Goal: Transaction & Acquisition: Purchase product/service

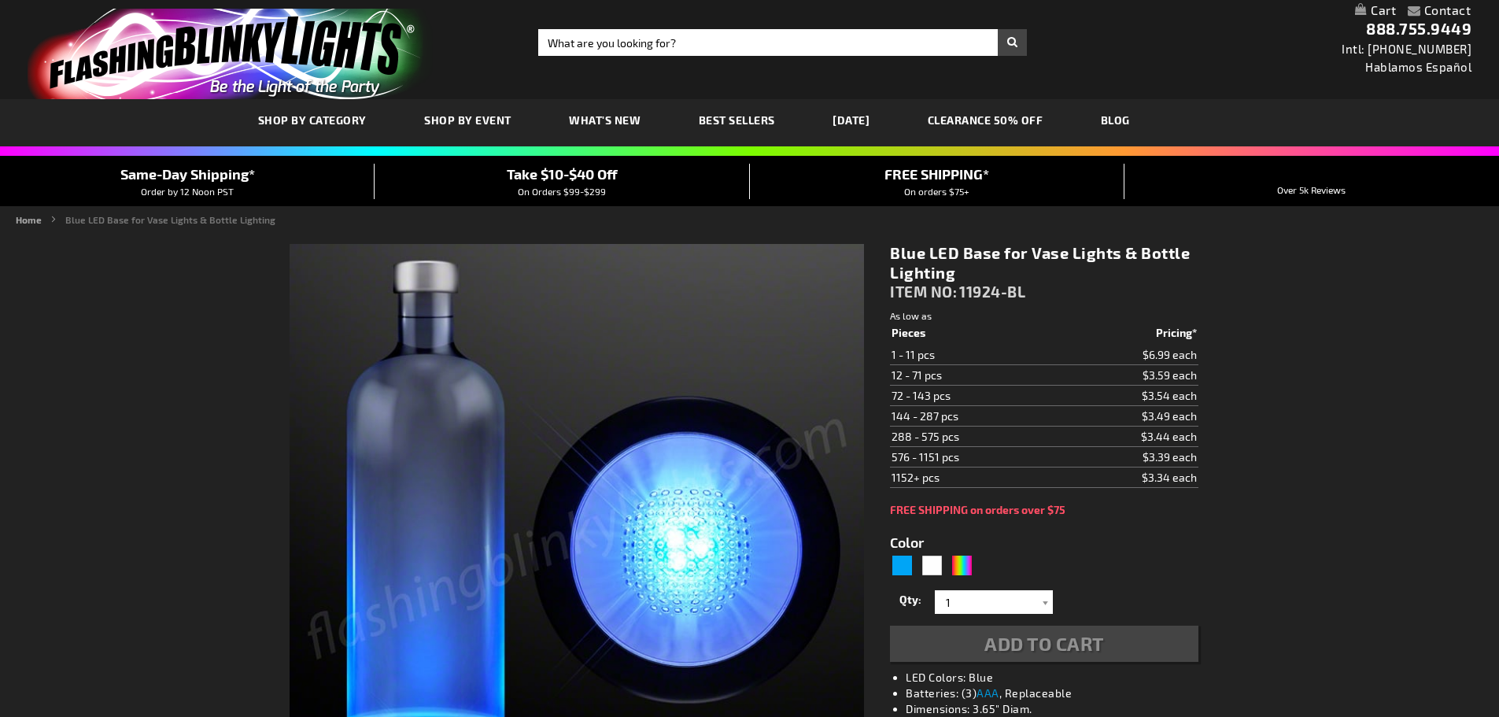
scroll to position [315, 0]
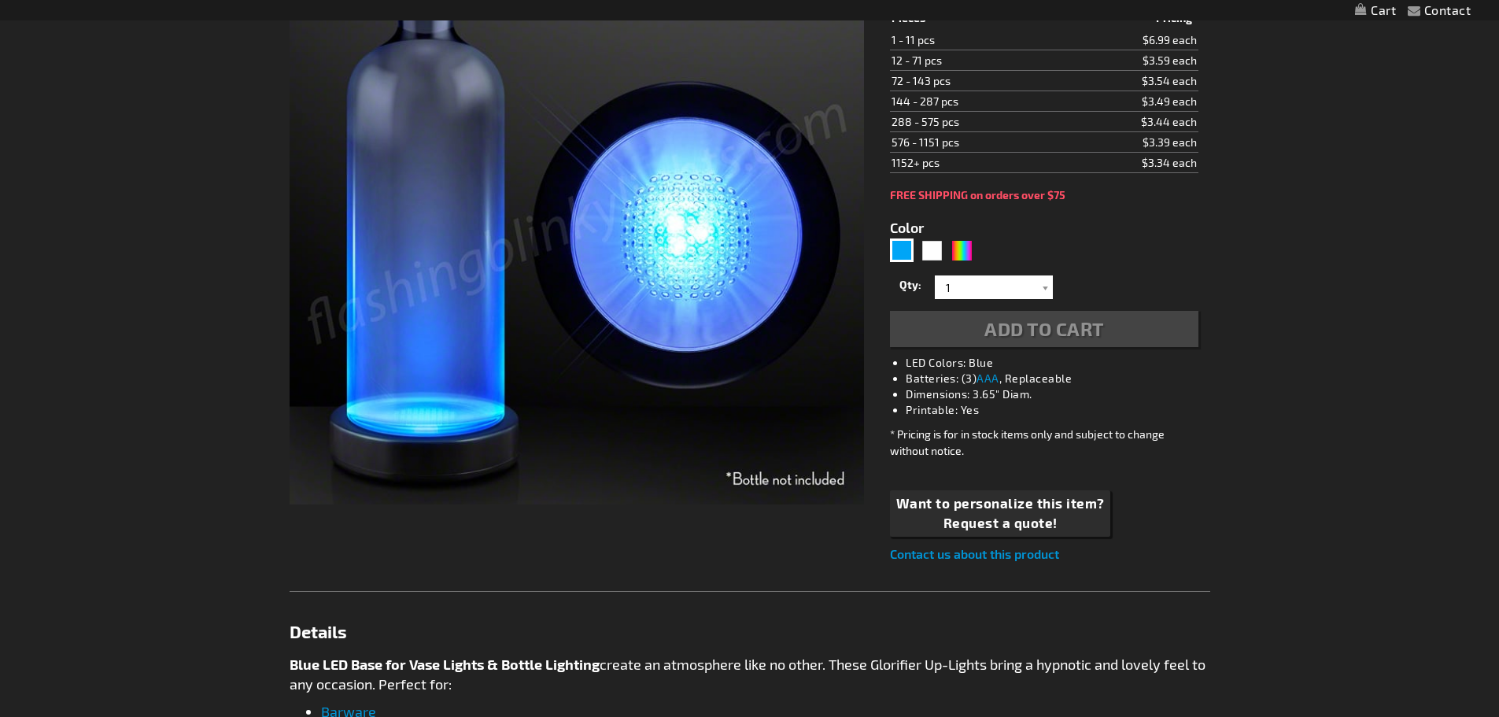
type input "5629"
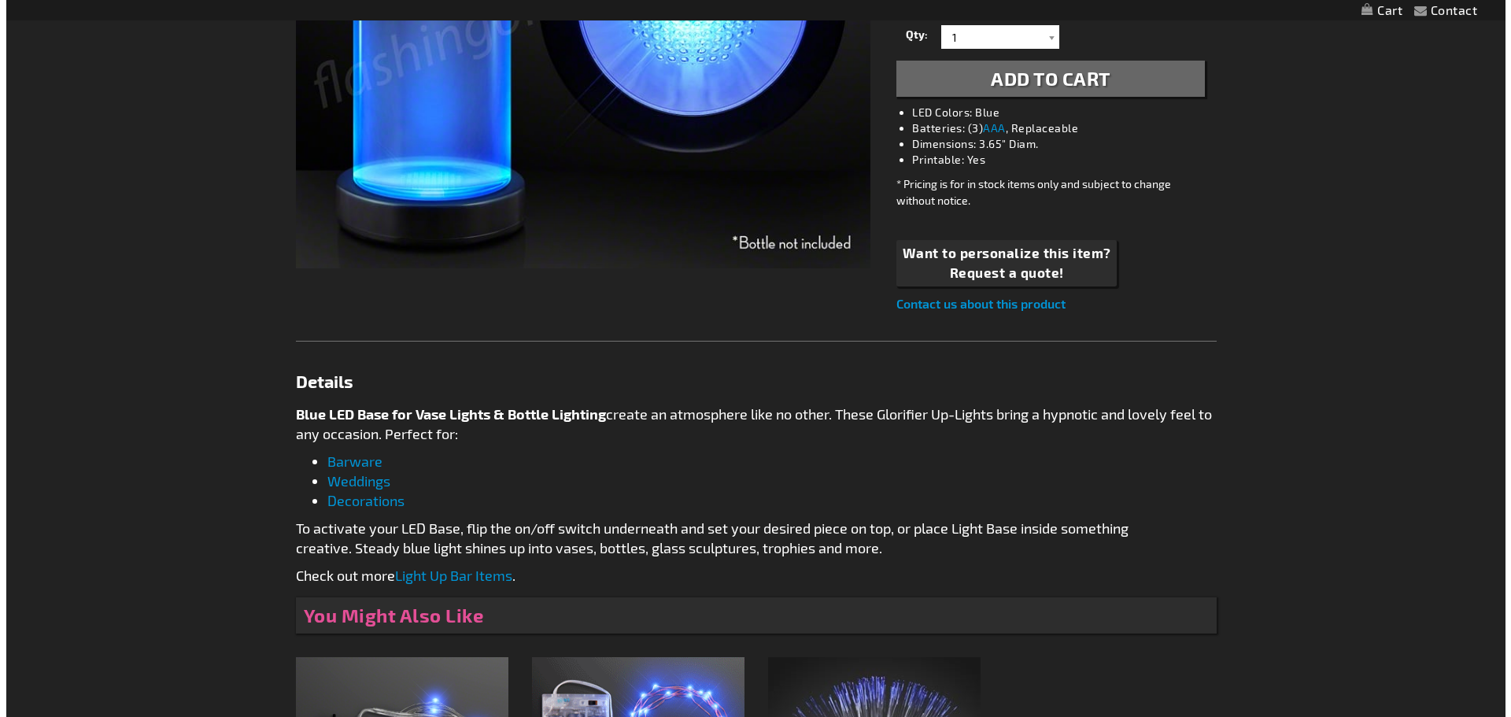
scroll to position [79, 0]
